Goal: Navigation & Orientation: Go to known website

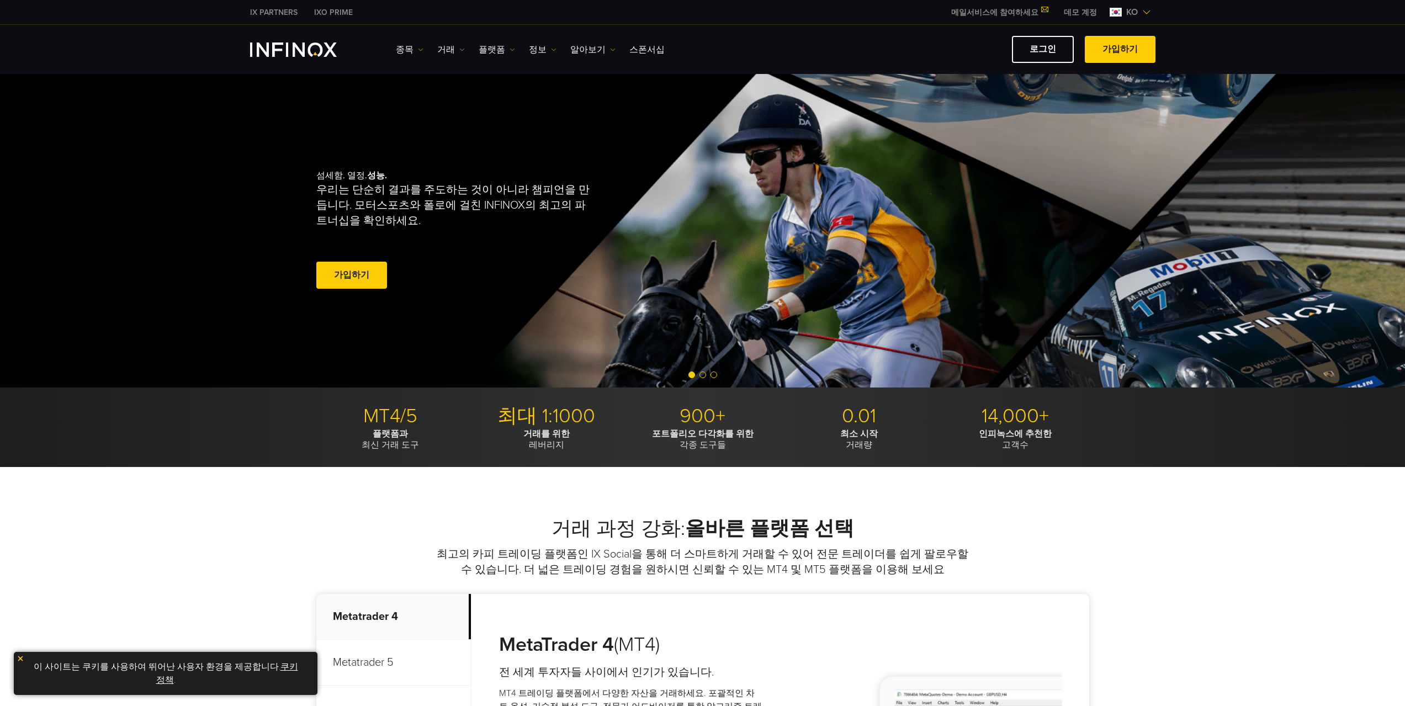
click at [1060, 46] on link "로그인" at bounding box center [1043, 49] width 62 height 27
click at [1059, 46] on link "로그인" at bounding box center [1043, 49] width 62 height 27
drag, startPoint x: 1058, startPoint y: 46, endPoint x: 911, endPoint y: 29, distance: 148.3
click at [1057, 46] on link "로그인" at bounding box center [1043, 49] width 62 height 27
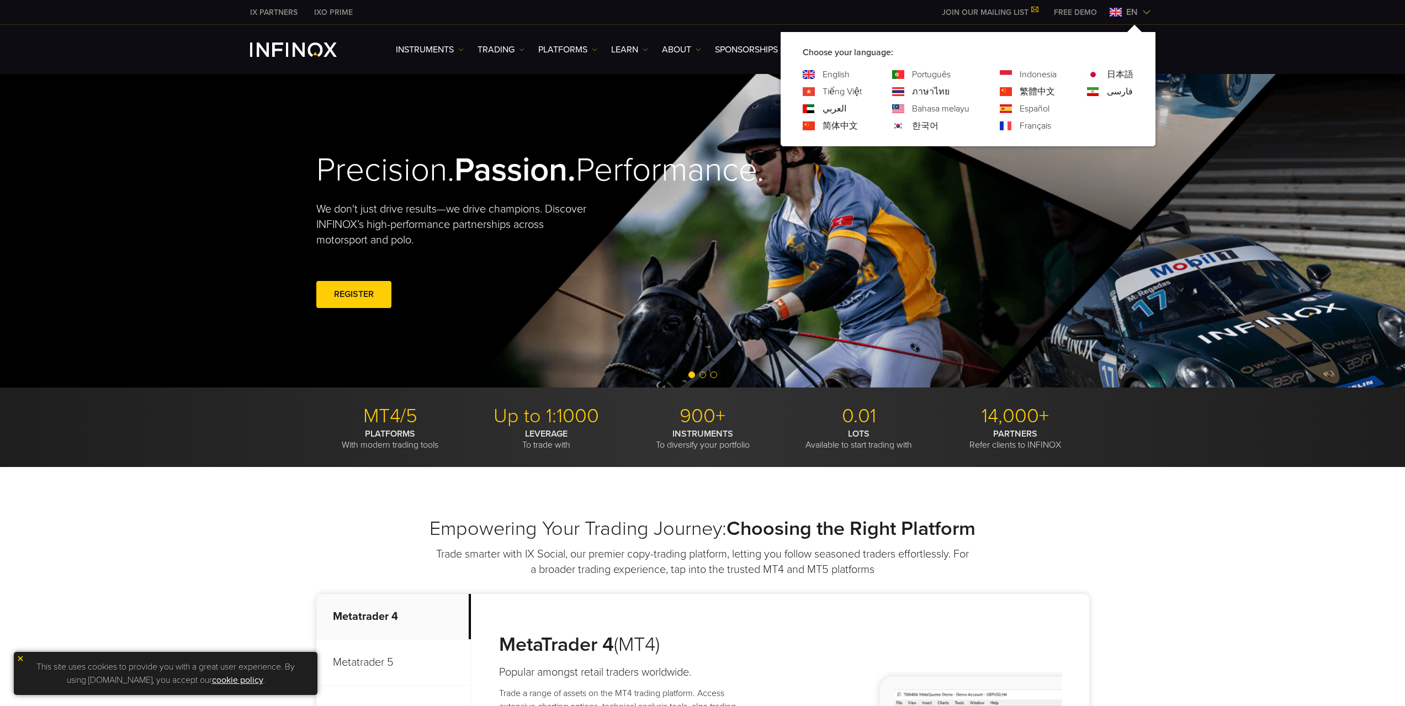
click at [926, 123] on link "한국어" at bounding box center [925, 125] width 27 height 13
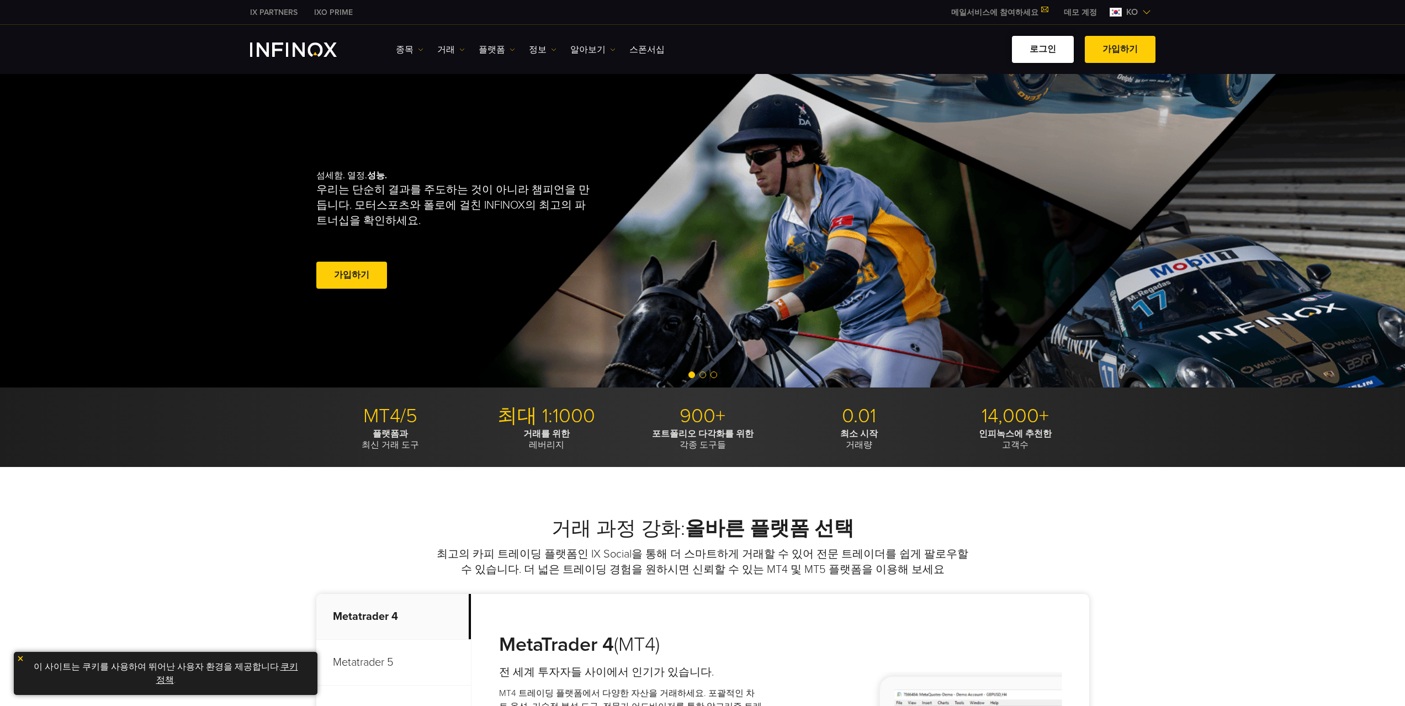
click at [1056, 38] on link "로그인" at bounding box center [1043, 49] width 62 height 27
